Goal: Transaction & Acquisition: Obtain resource

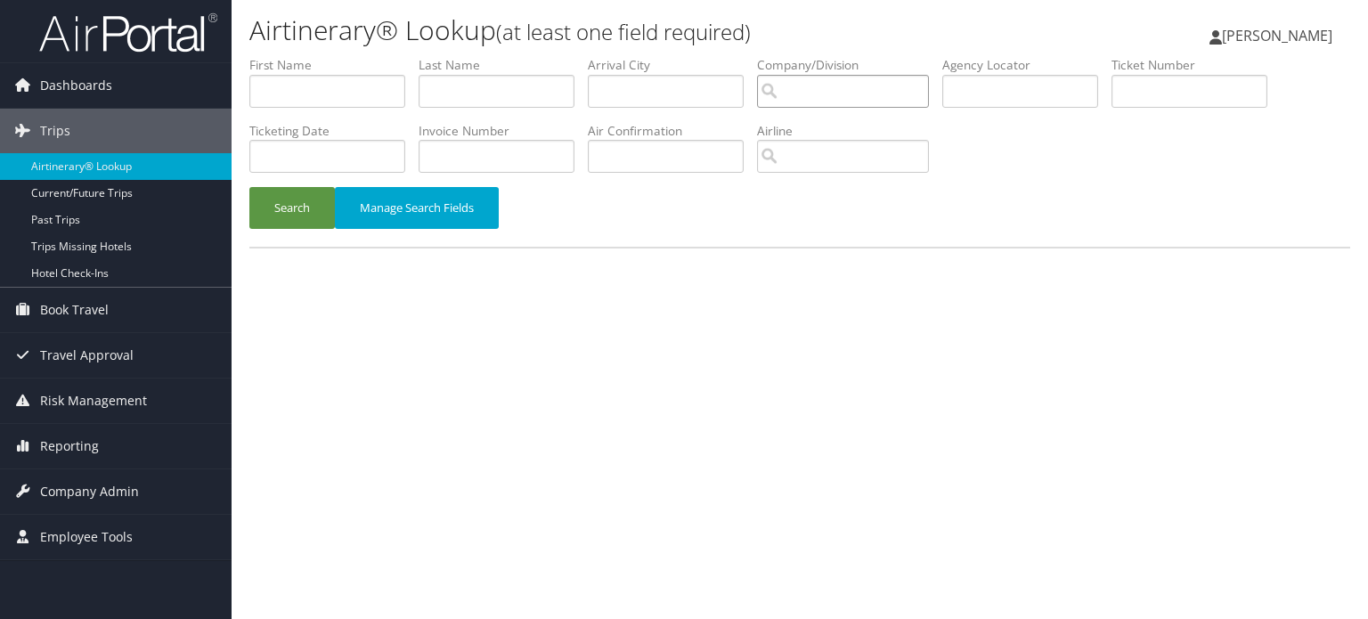
drag, startPoint x: 963, startPoint y: 77, endPoint x: 1011, endPoint y: 85, distance: 48.6
click at [997, 56] on ul "First Name Last Name Departure City Arrival City Company/Division Airport/City …" at bounding box center [799, 56] width 1101 height 0
click at [1015, 86] on input "text" at bounding box center [1020, 91] width 156 height 33
paste input "CYMK14"
type input "CYMK14"
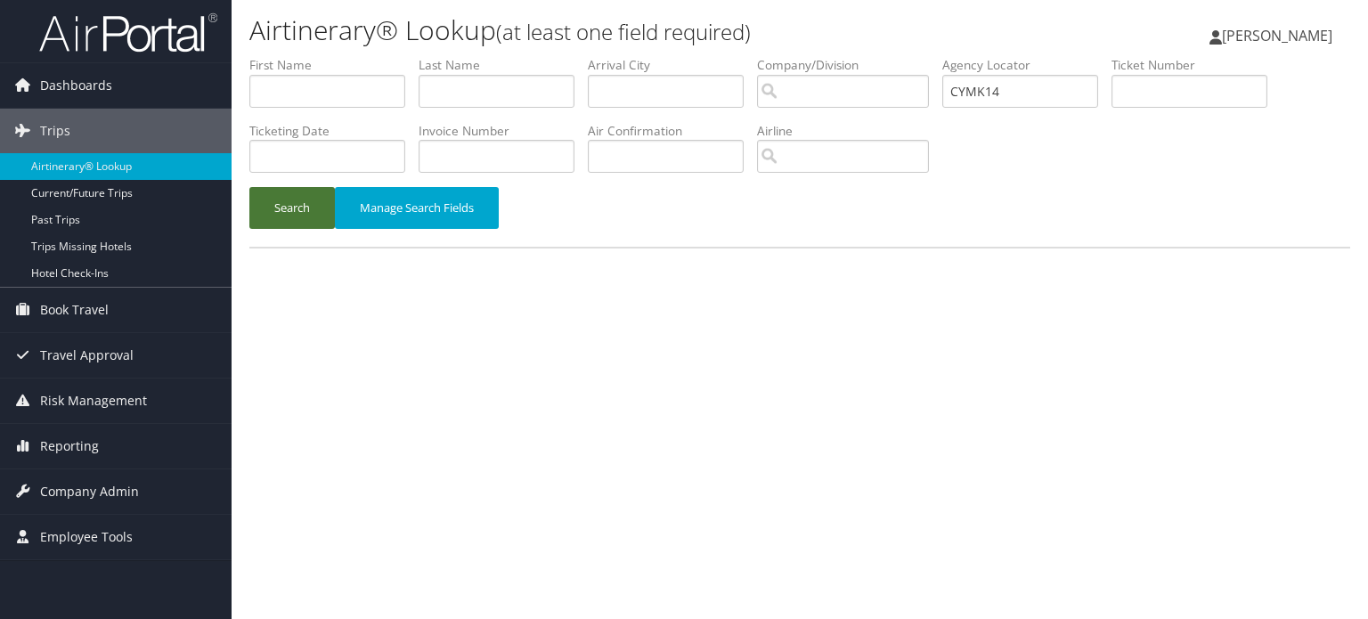
click at [303, 211] on button "Search" at bounding box center [291, 208] width 85 height 42
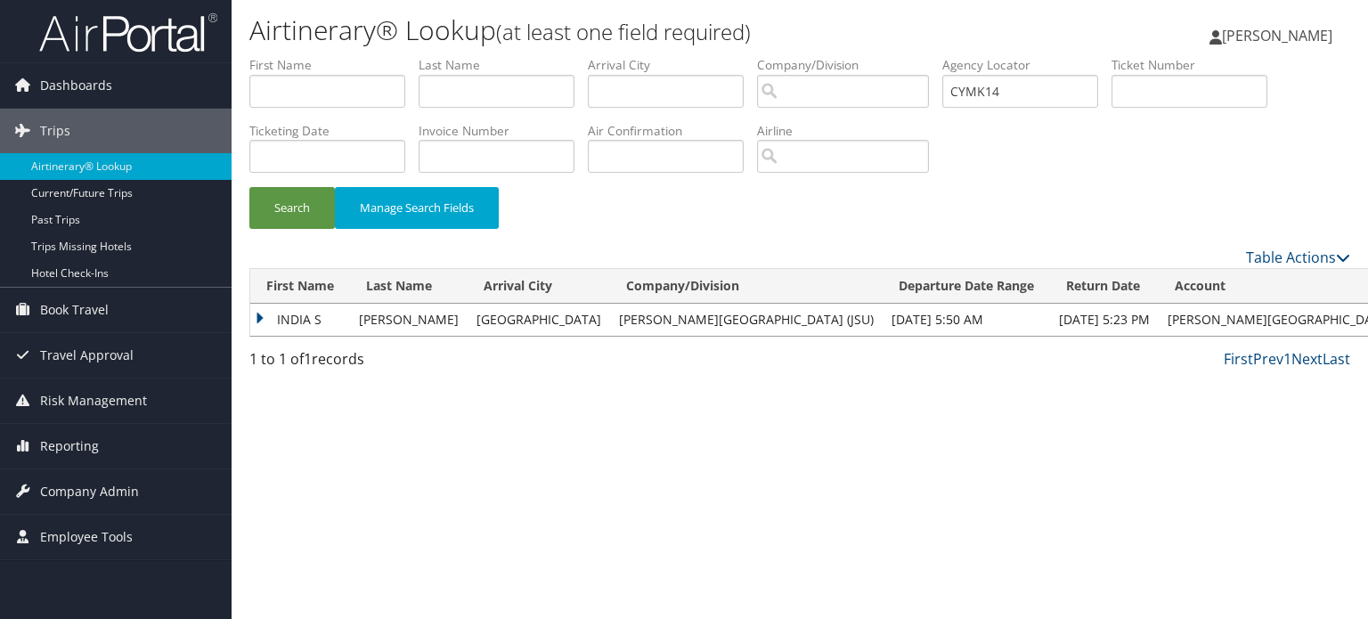
click at [261, 314] on td "INDIA S" at bounding box center [300, 320] width 100 height 32
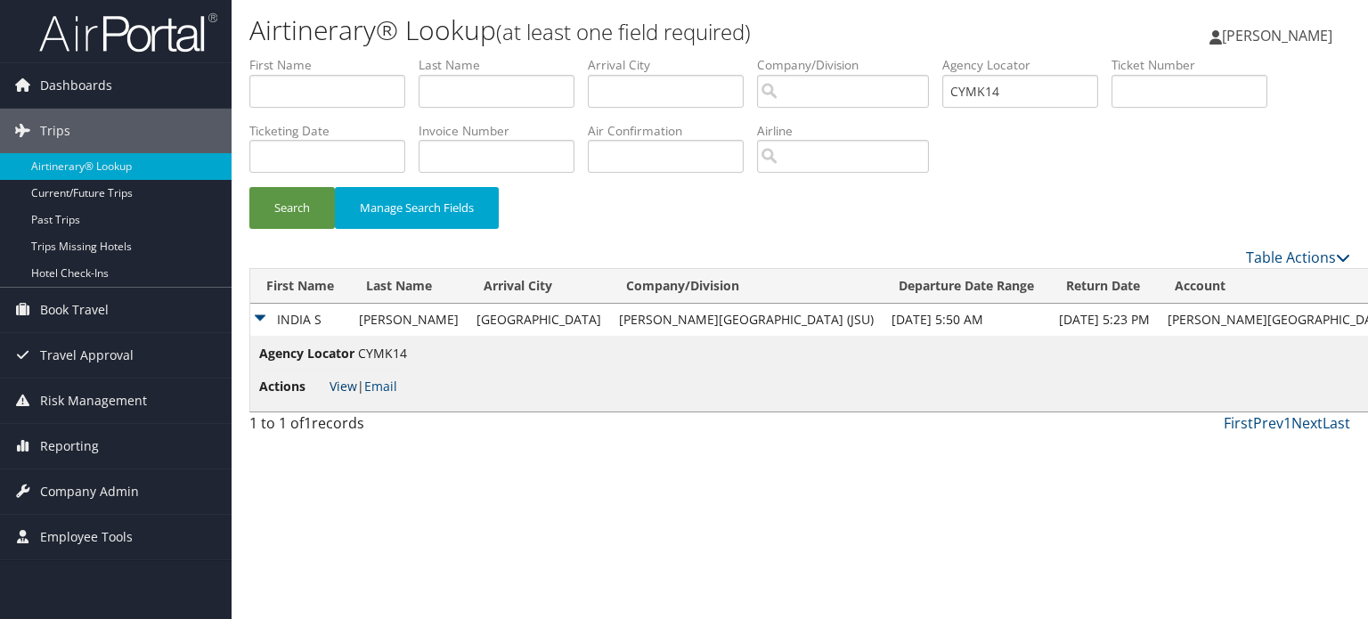
click at [337, 389] on link "View" at bounding box center [343, 386] width 28 height 17
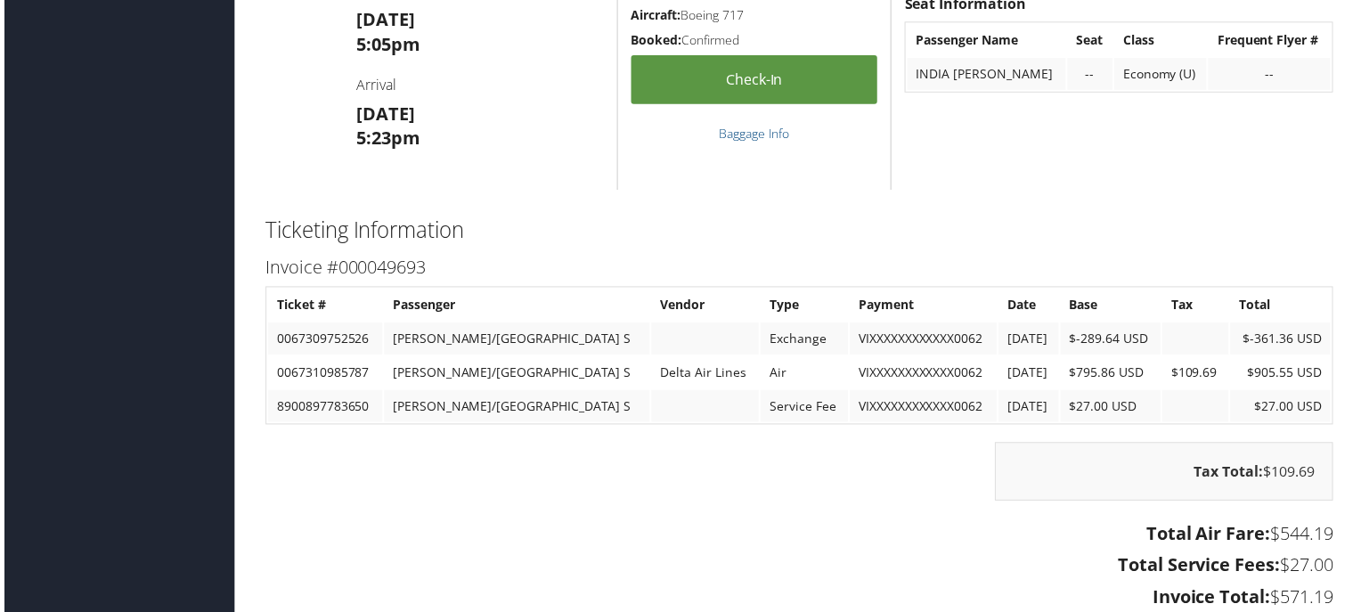
scroll to position [2048, 0]
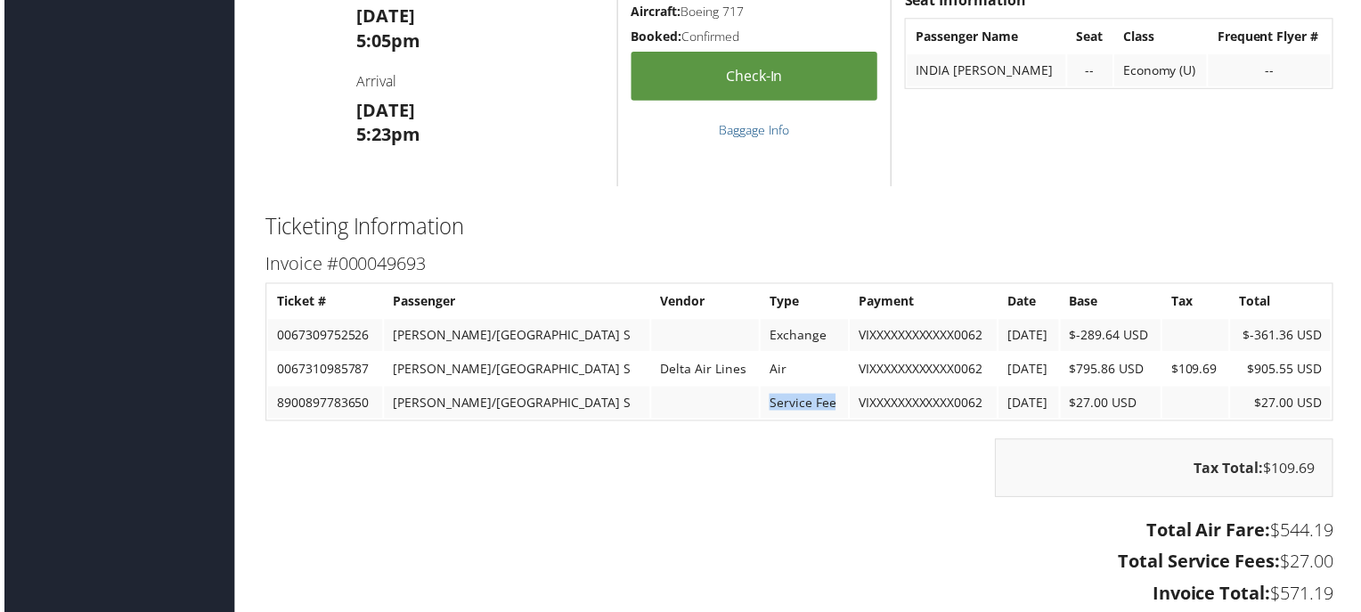
drag, startPoint x: 674, startPoint y: 404, endPoint x: 760, endPoint y: 416, distance: 87.2
click at [760, 416] on td "Service Fee" at bounding box center [804, 404] width 88 height 32
click at [754, 432] on div "Invoice #000049693 Ticket # Passenger Vendor Type Payment Date Base Tax Total 0…" at bounding box center [799, 431] width 1101 height 367
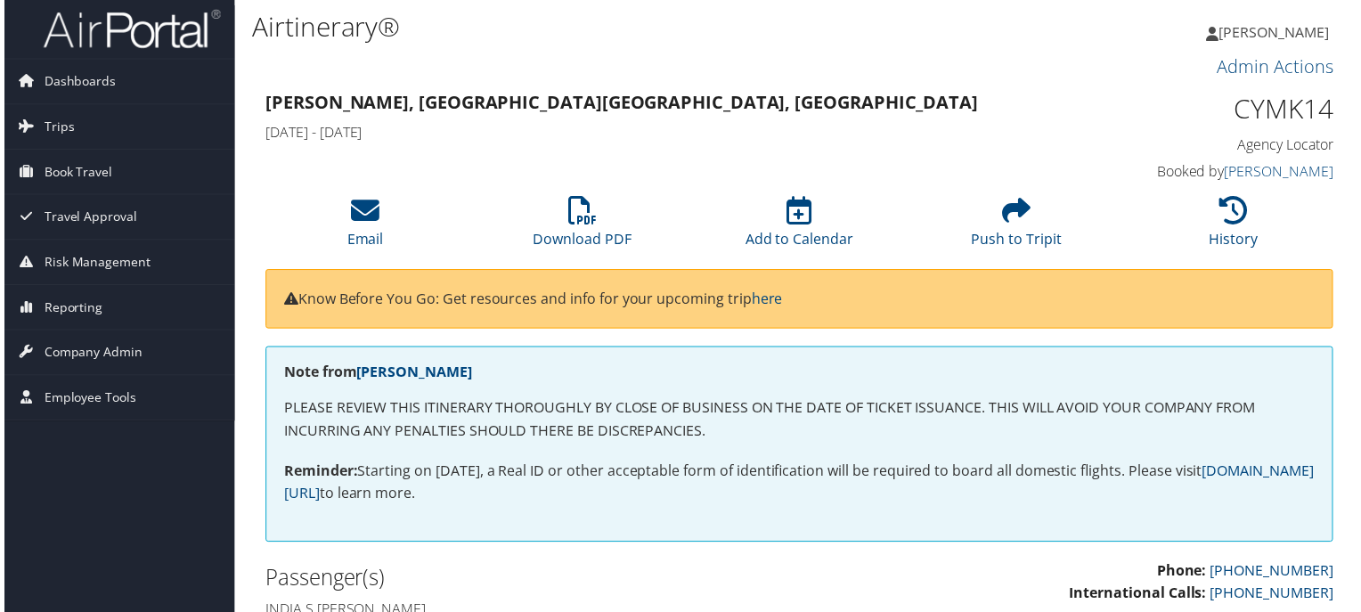
scroll to position [0, 0]
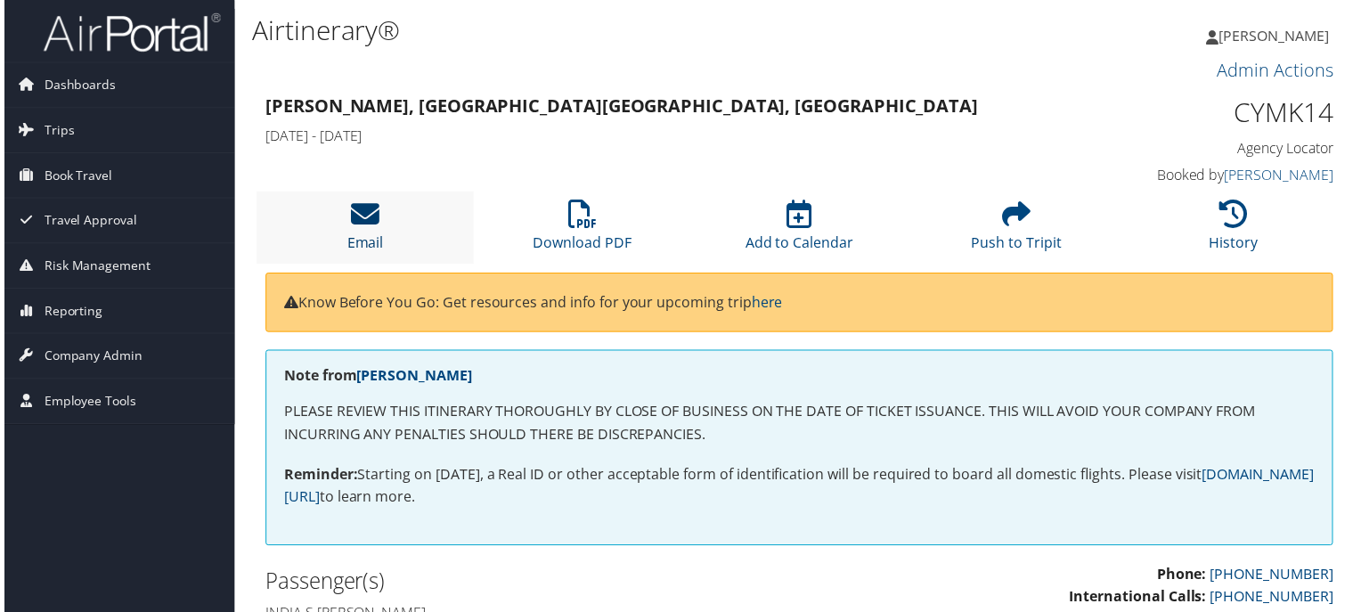
click at [372, 210] on icon at bounding box center [363, 215] width 28 height 28
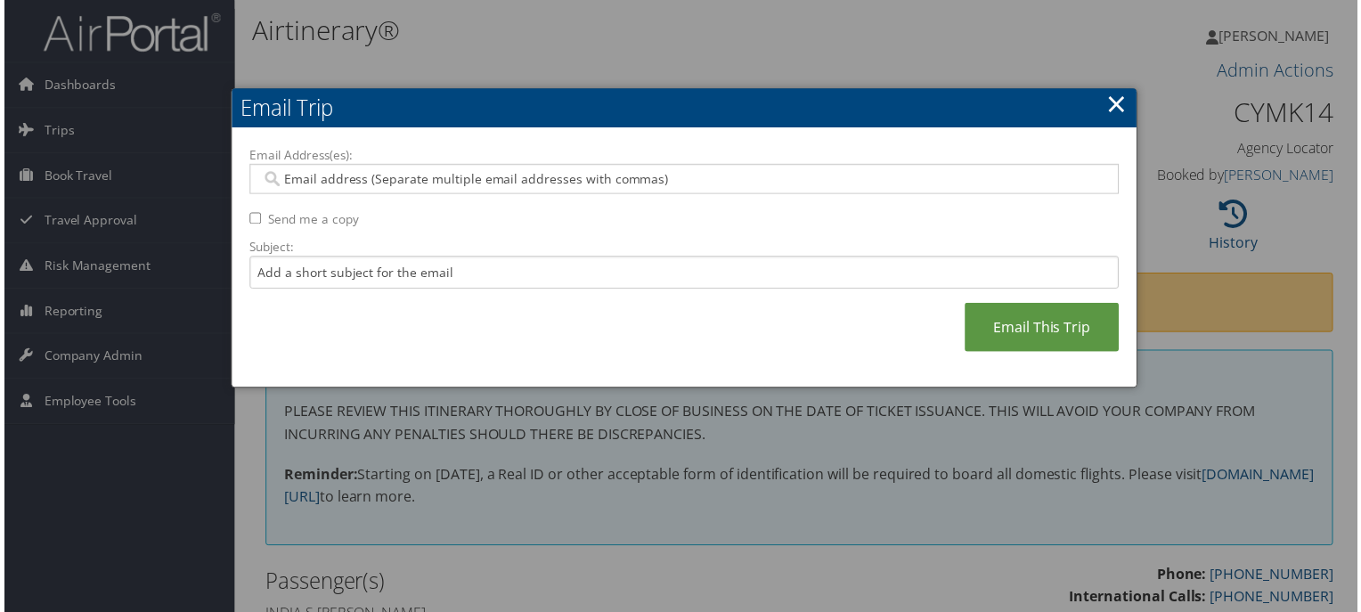
click at [657, 175] on input "Email Address(es):" at bounding box center [683, 180] width 851 height 18
paste input "J00646307@JSUMS.EDU"
type input "J00646307@JSUMS.EDU"
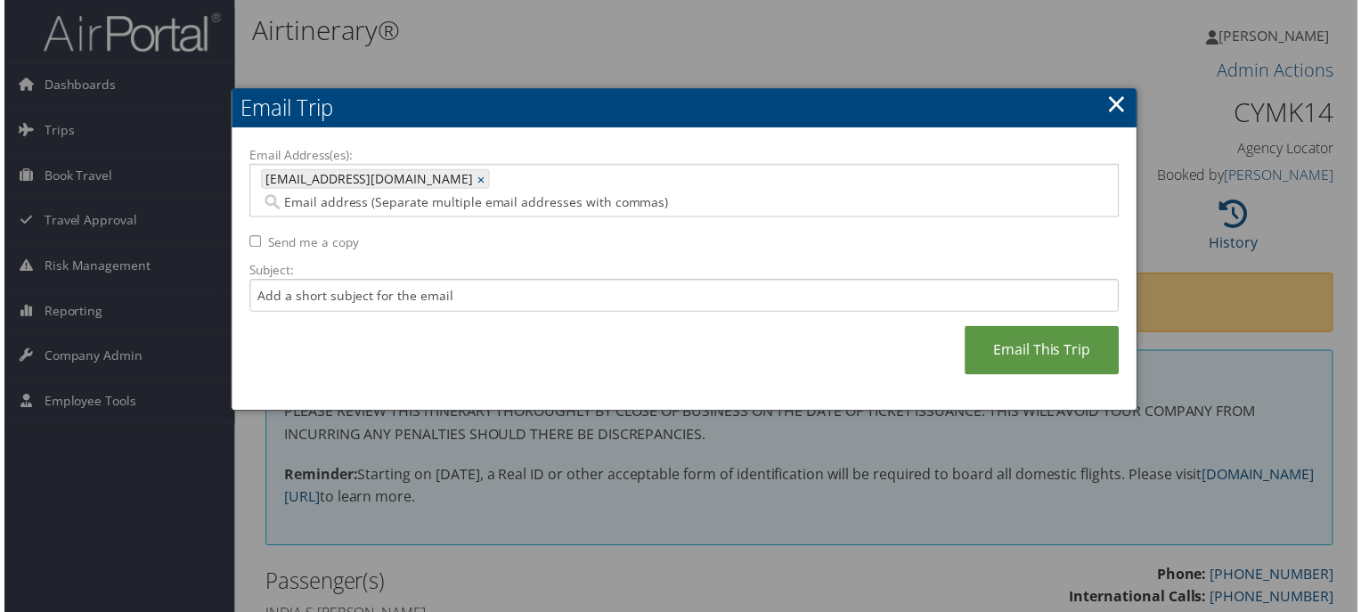
paste input "J00646307@JSUMS.EDU"
type input "J00646307@JSUMS.EDU"
type input "J00646307@JSUMS.EDU, J00646307@JSUMS.EDU"
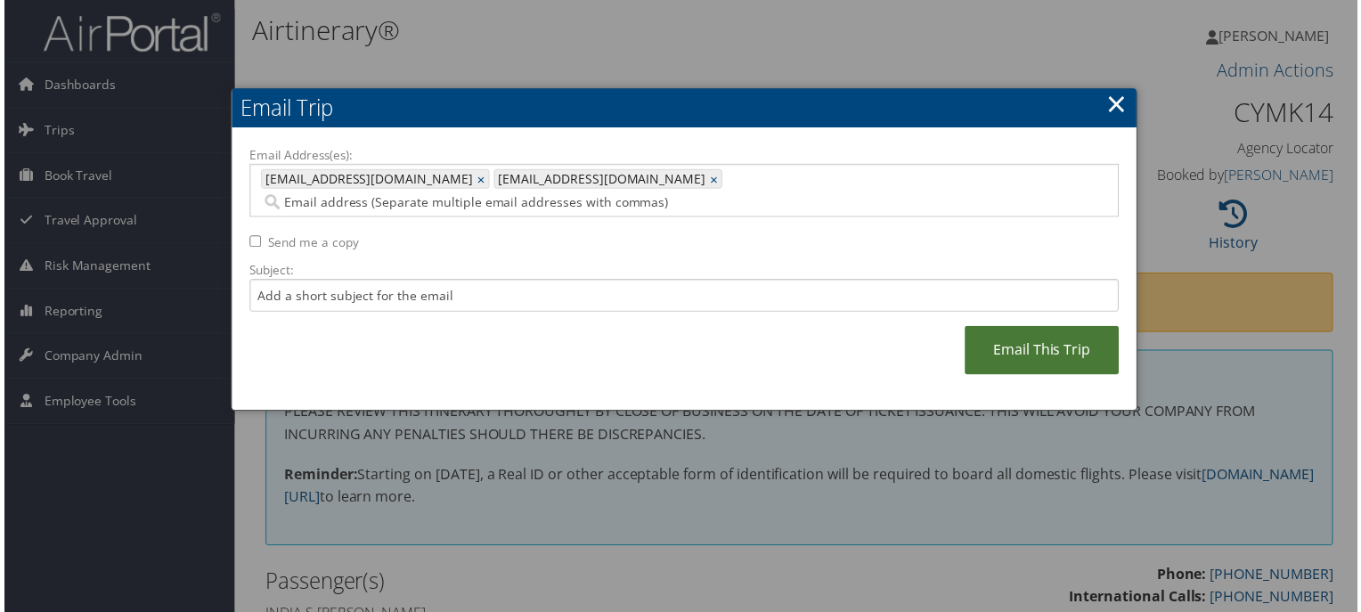
click at [1021, 346] on link "Email This Trip" at bounding box center [1043, 352] width 155 height 49
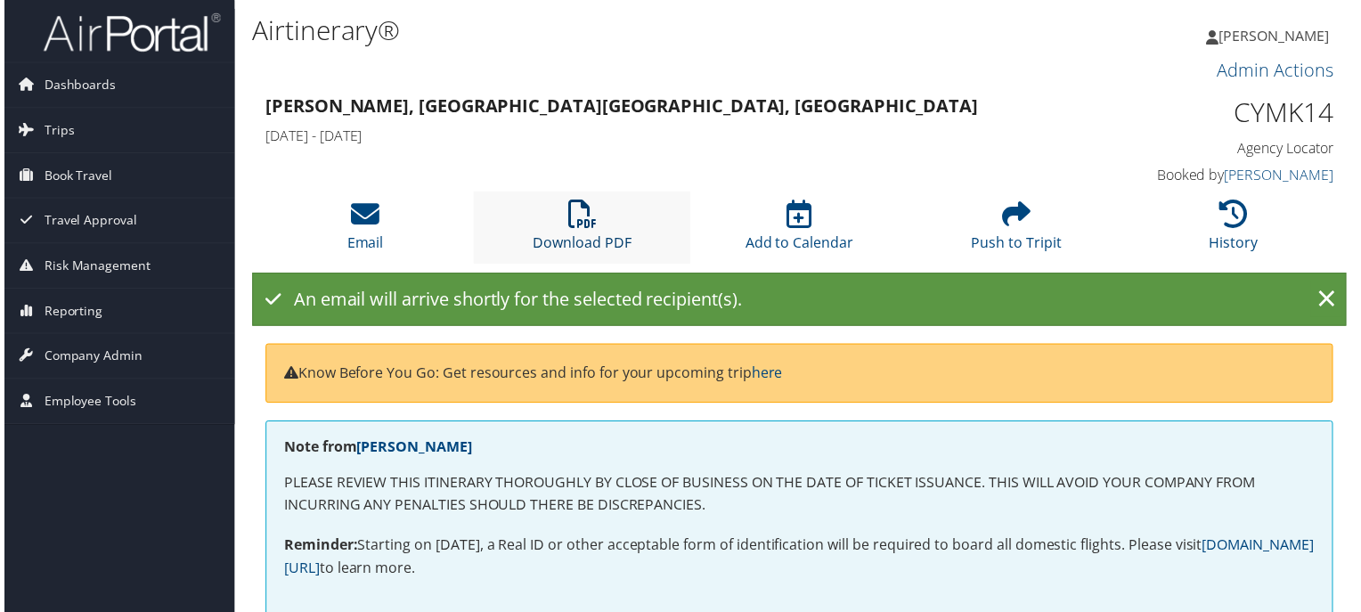
click at [584, 218] on icon at bounding box center [581, 215] width 28 height 28
